Goal: Find specific page/section: Find specific page/section

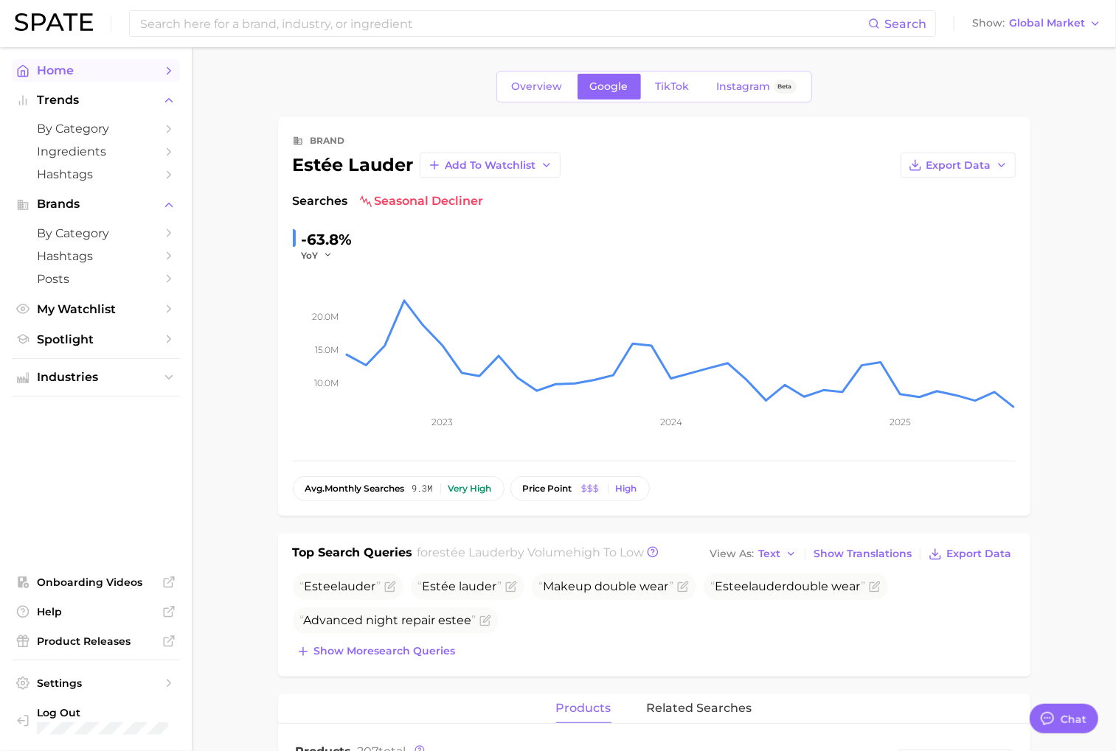
click at [65, 73] on span "Home" at bounding box center [96, 70] width 118 height 14
type textarea "x"
